Goal: Find specific page/section: Find specific page/section

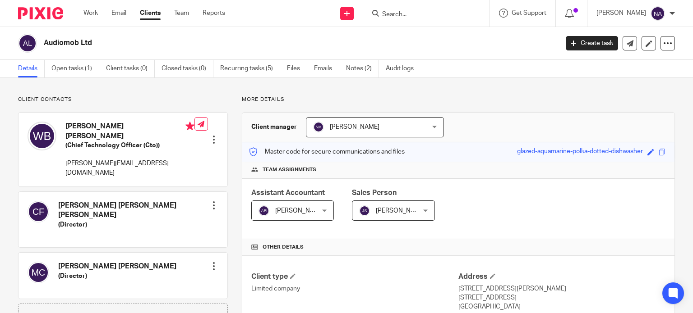
click at [459, 11] on input "Search" at bounding box center [421, 15] width 81 height 8
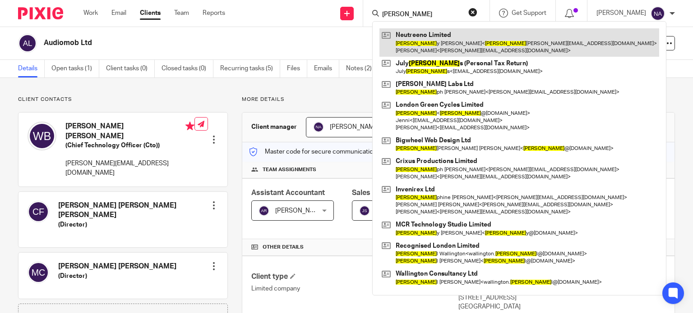
type input "Jobe"
click at [466, 31] on link at bounding box center [519, 42] width 280 height 28
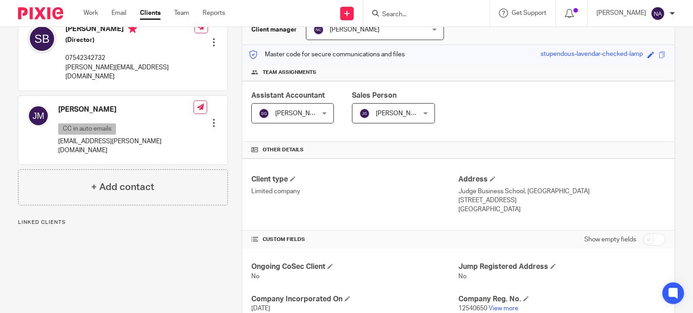
scroll to position [45, 0]
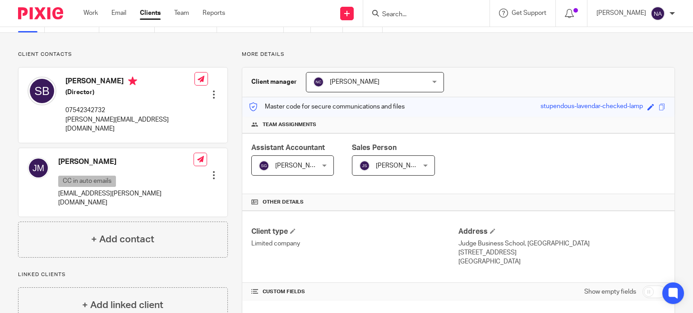
click at [415, 12] on input "Search" at bounding box center [421, 15] width 81 height 8
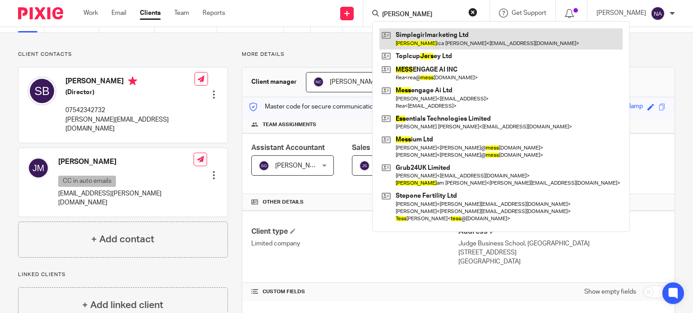
type input "jess"
click at [472, 31] on link at bounding box center [500, 38] width 243 height 21
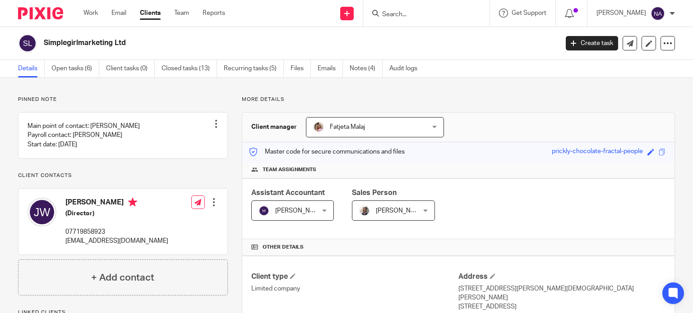
click at [442, 16] on input "Search" at bounding box center [421, 15] width 81 height 8
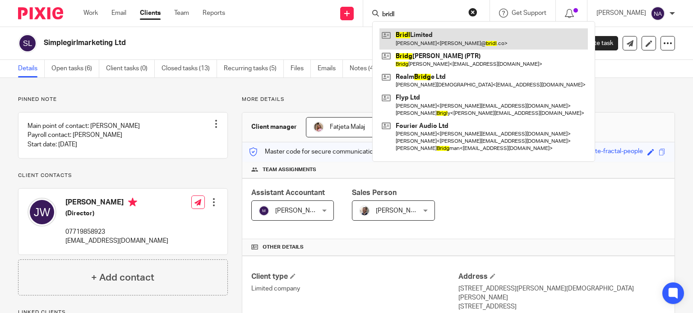
type input "bridl"
click at [438, 29] on link at bounding box center [483, 38] width 208 height 21
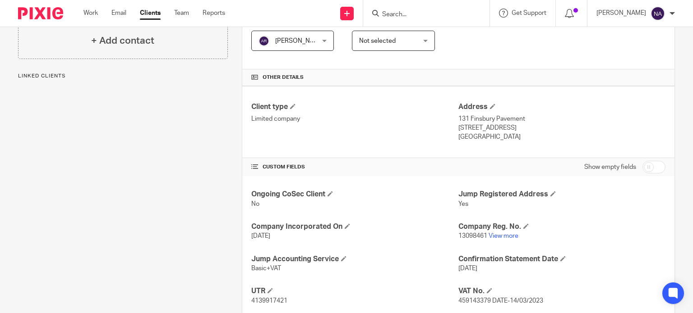
scroll to position [180, 0]
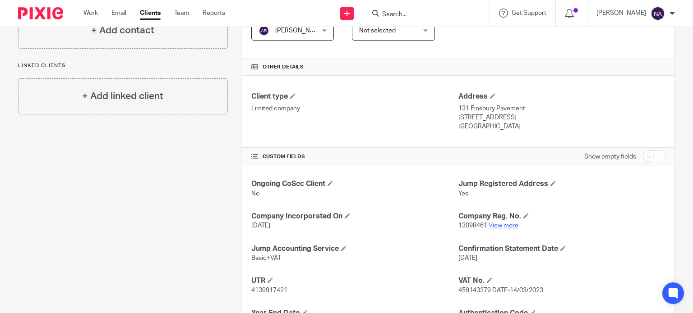
click at [493, 225] on link "View more" at bounding box center [503, 226] width 30 height 6
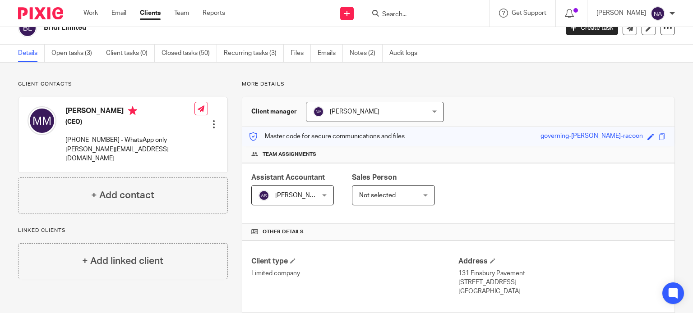
scroll to position [0, 0]
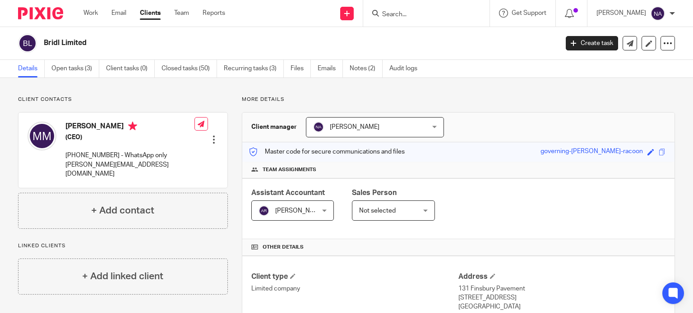
click at [425, 15] on input "Search" at bounding box center [421, 15] width 81 height 8
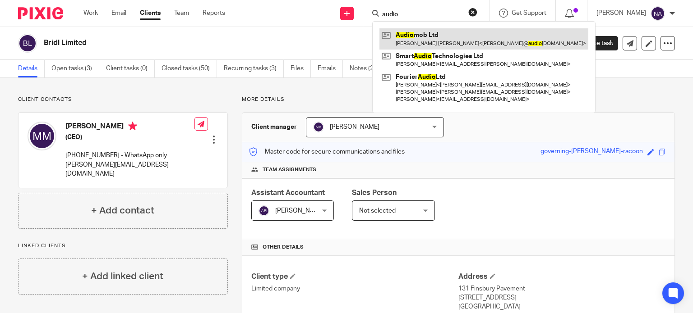
type input "audio"
click at [456, 39] on link at bounding box center [483, 38] width 209 height 21
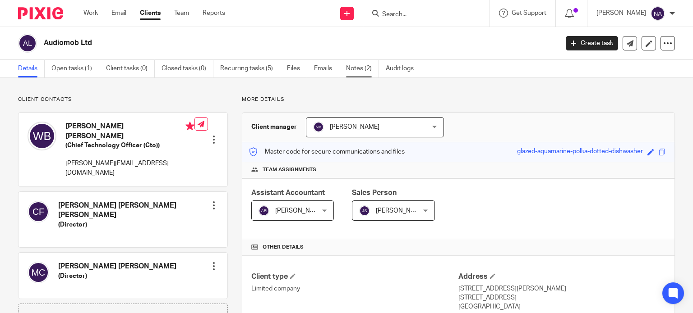
click at [366, 64] on link "Notes (2)" at bounding box center [362, 69] width 33 height 18
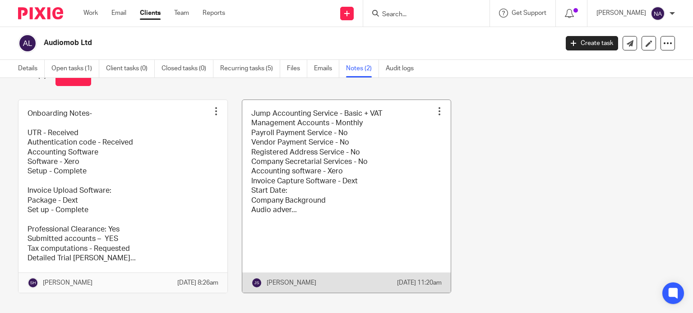
scroll to position [45, 0]
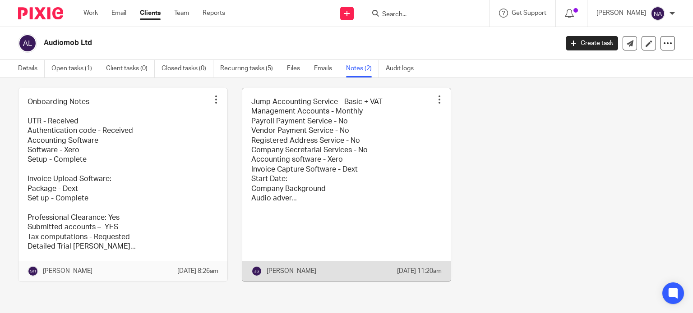
click at [285, 189] on link at bounding box center [346, 184] width 209 height 193
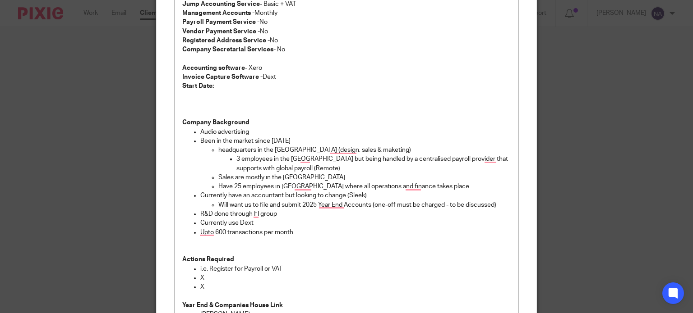
scroll to position [90, 0]
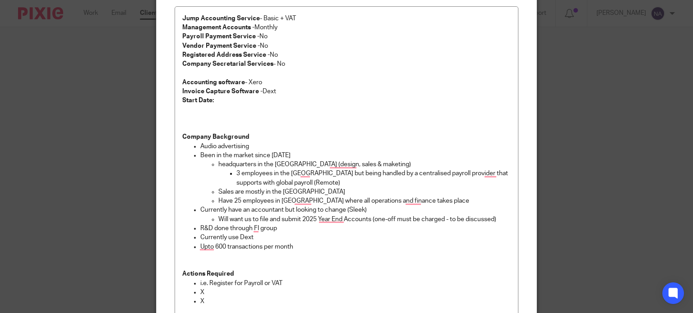
click at [106, 155] on div "Edit note Content Jump Accounting Service - Basic + VAT Management Accounts - M…" at bounding box center [346, 156] width 693 height 313
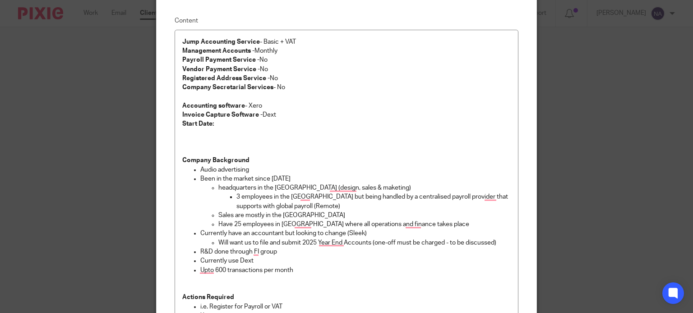
scroll to position [45, 0]
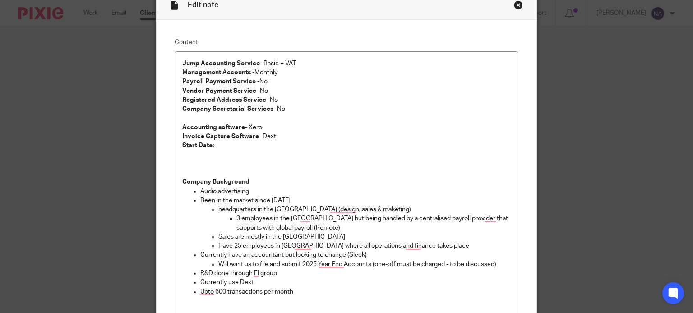
click at [121, 126] on div "Edit note Content Jump Accounting Service - Basic + VAT Management Accounts - M…" at bounding box center [346, 156] width 693 height 313
